Goal: Information Seeking & Learning: Learn about a topic

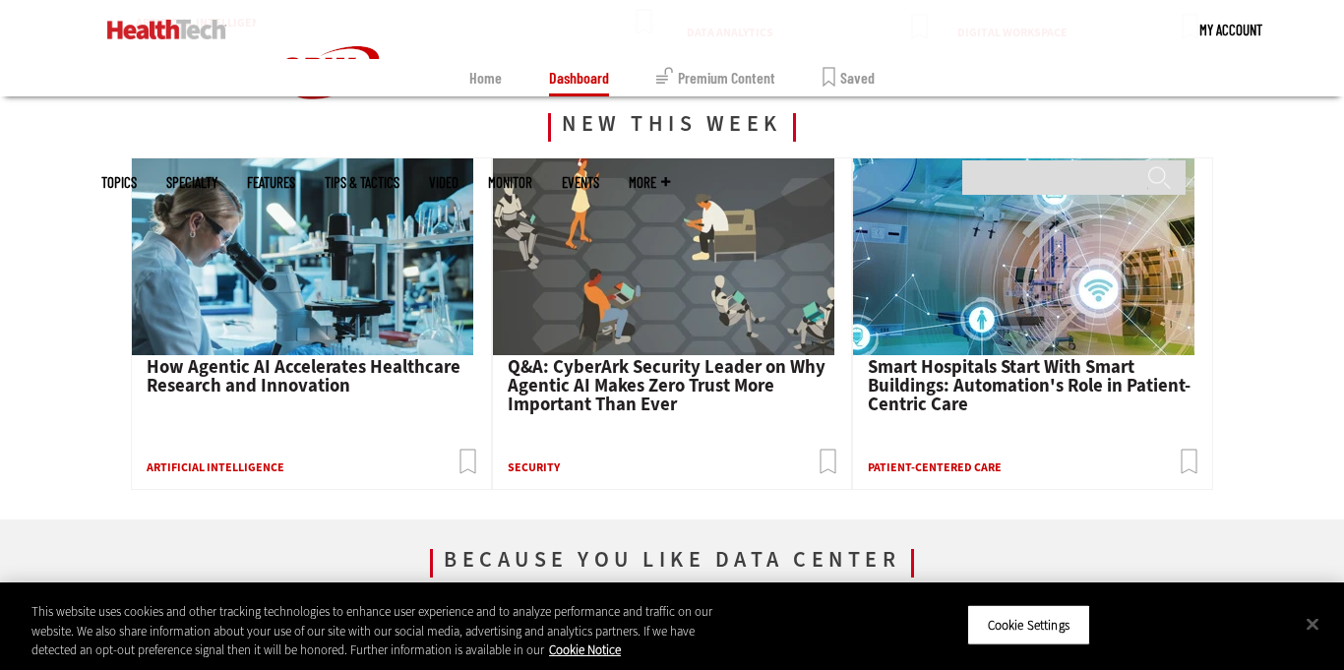
scroll to position [709, 0]
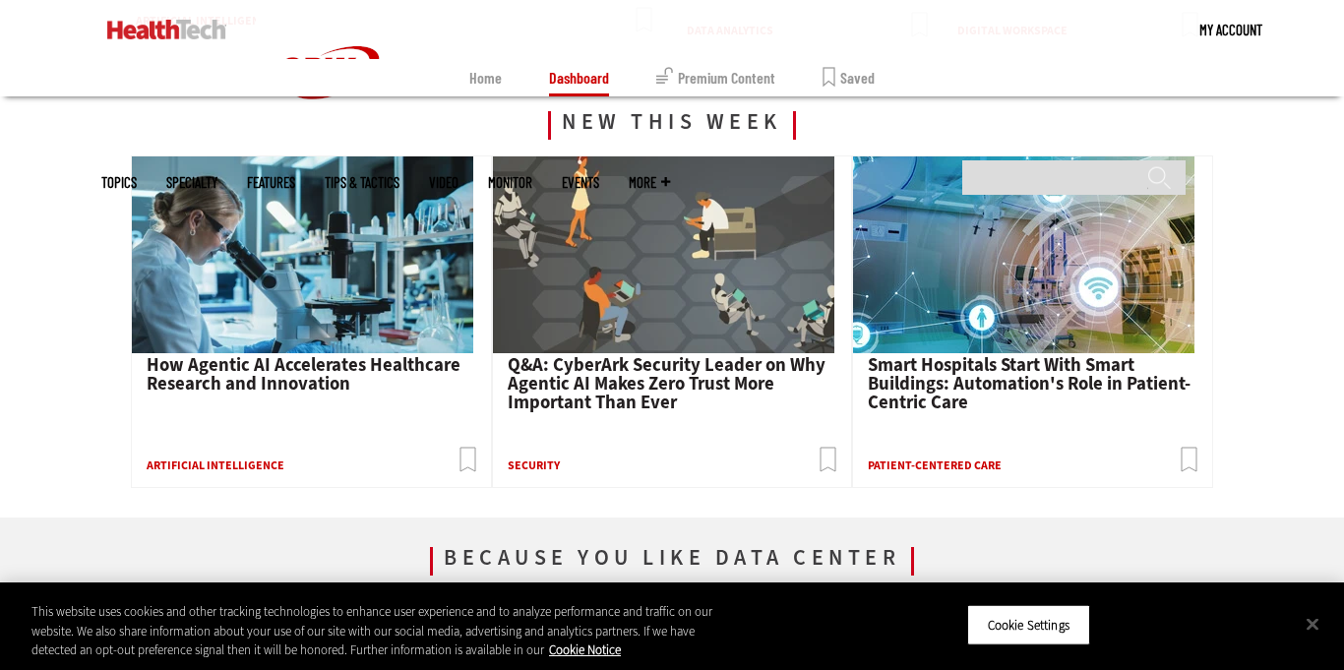
click at [287, 312] on img at bounding box center [302, 254] width 341 height 197
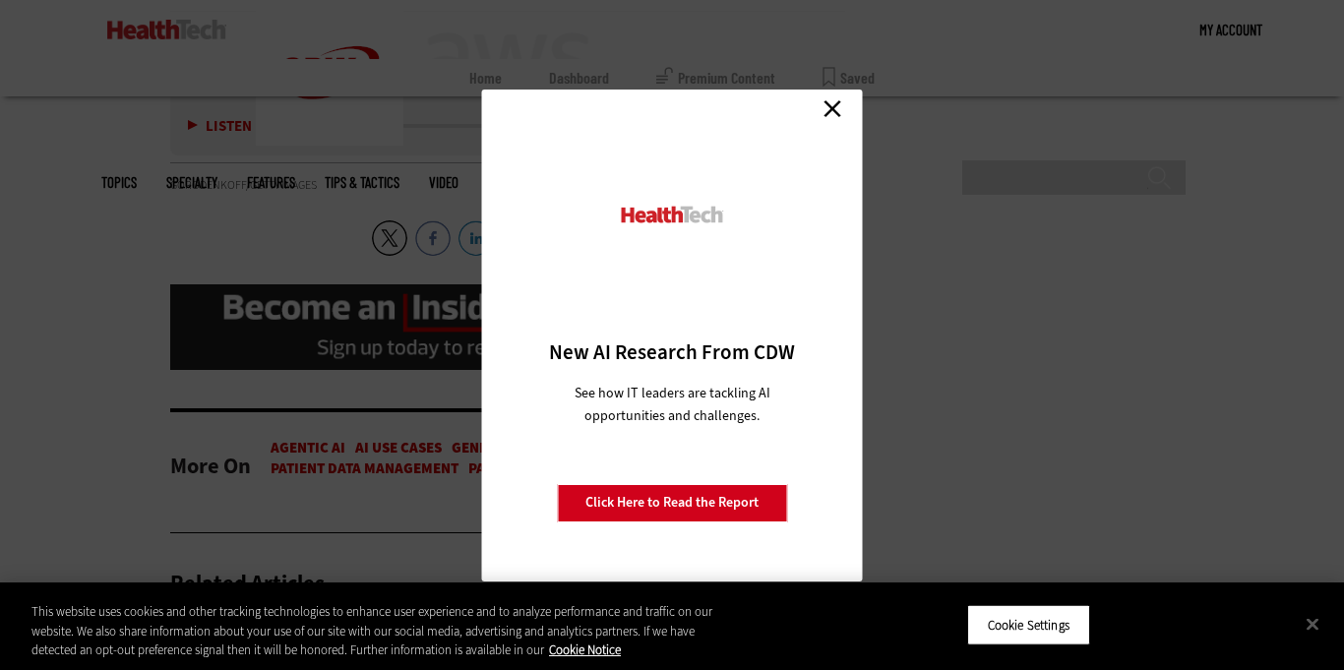
scroll to position [4685, 0]
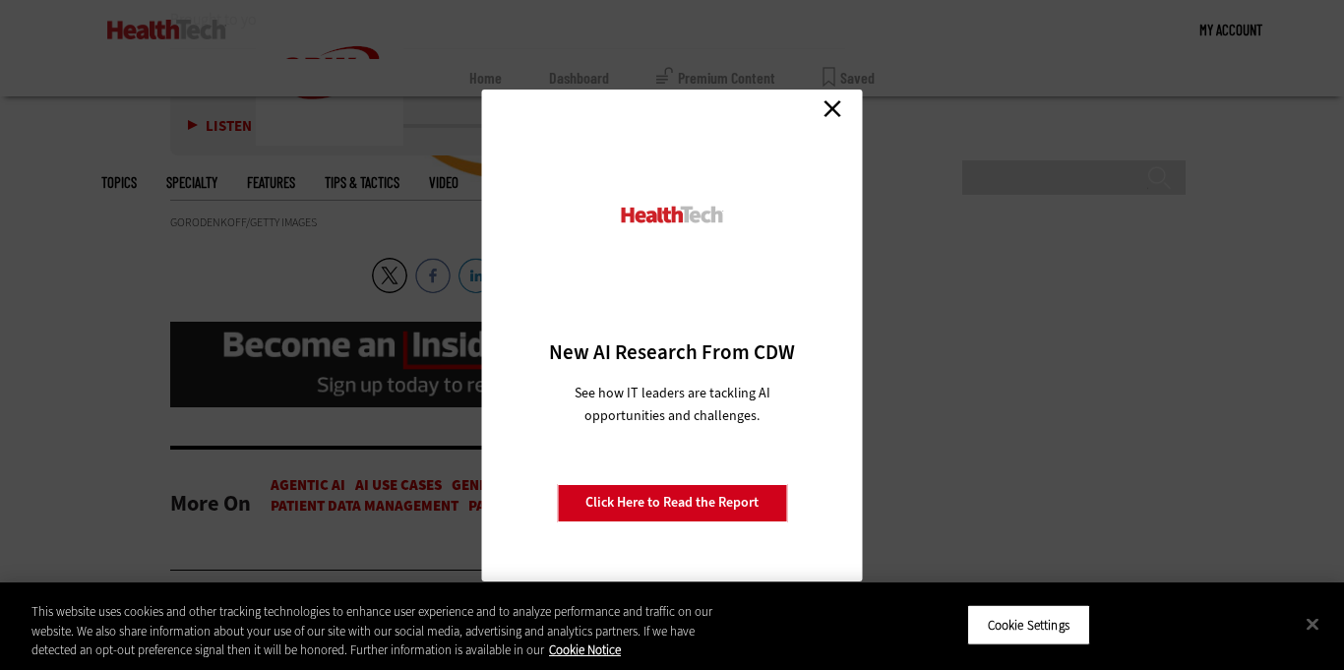
click at [827, 100] on link "Close" at bounding box center [833, 109] width 30 height 30
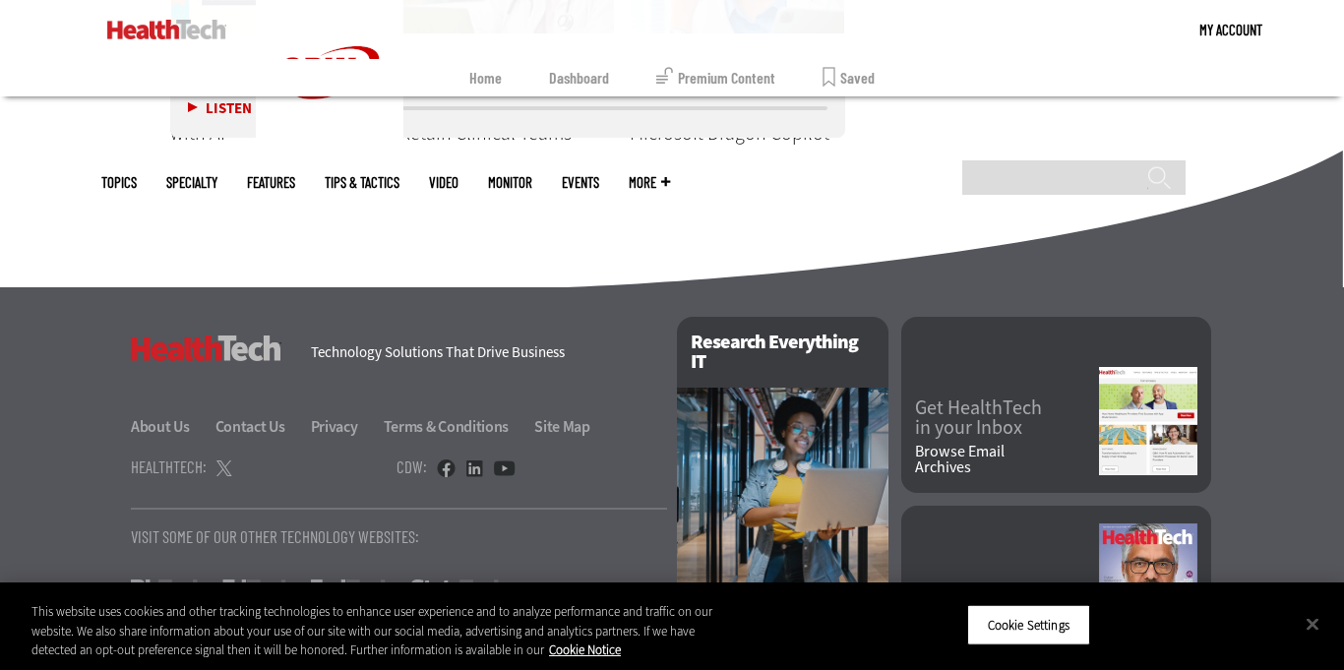
scroll to position [5540, 0]
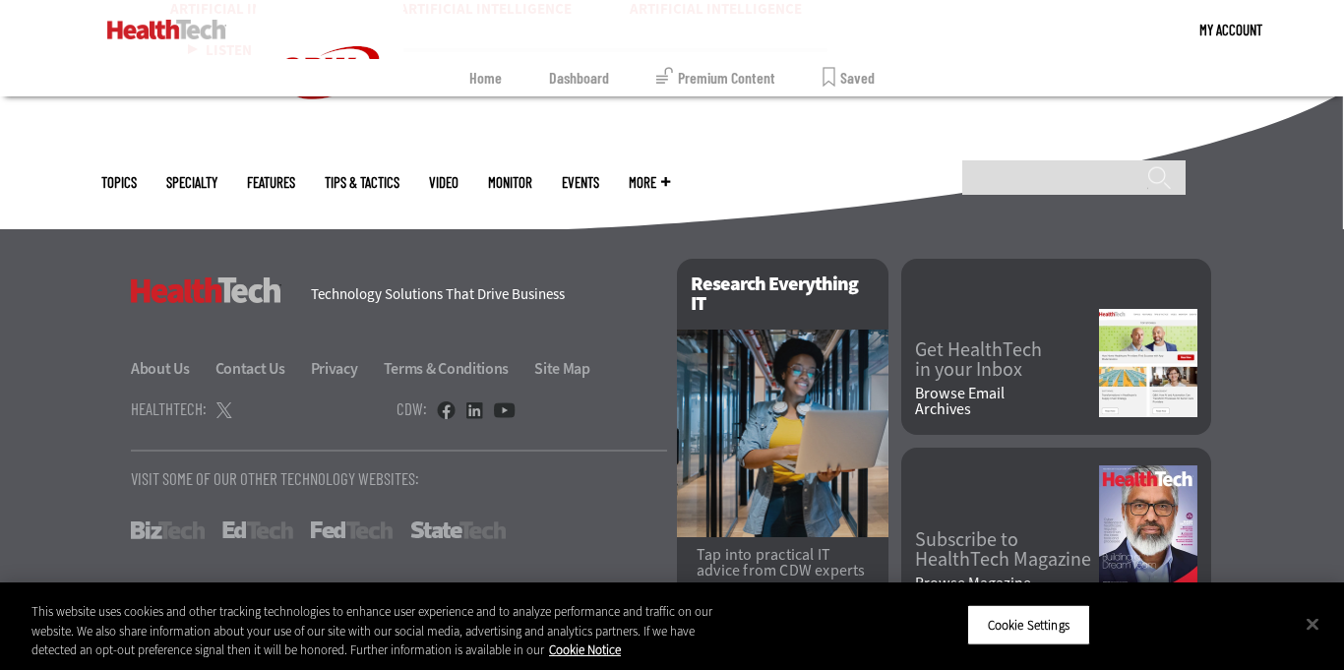
click at [1107, 397] on div "Research Everything IT Tap into practical IT advice from CDW experts Visit the …" at bounding box center [945, 433] width 536 height 349
